Goal: Information Seeking & Learning: Stay updated

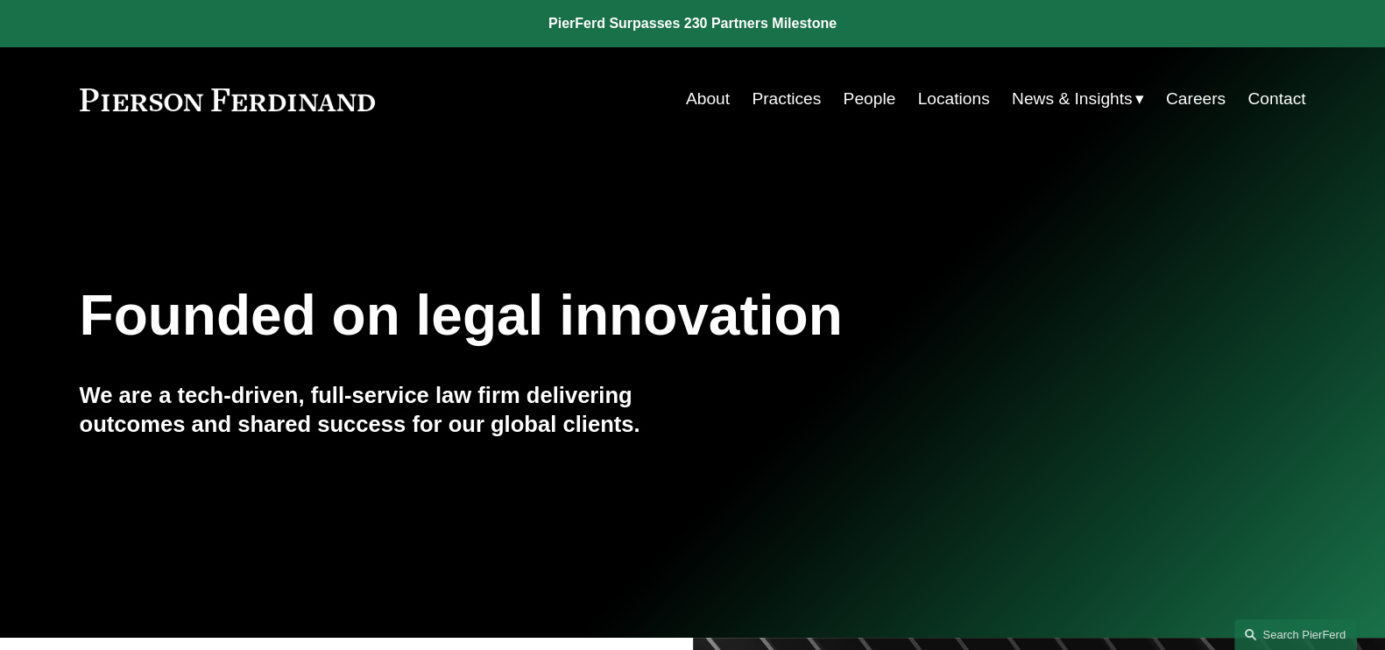
click at [0, 0] on span "News" at bounding box center [0, 0] width 0 height 0
